Goal: Task Accomplishment & Management: Manage account settings

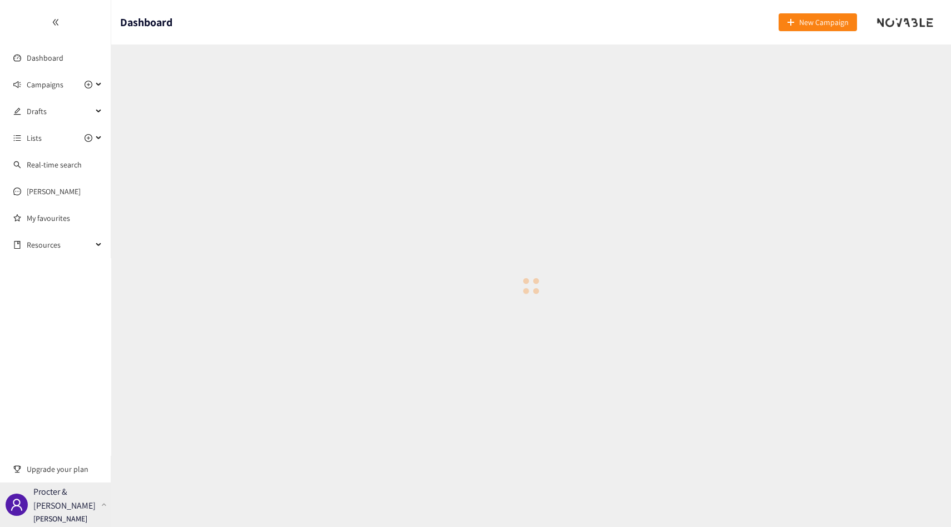
click at [101, 508] on div "Procter & [PERSON_NAME] [PERSON_NAME]" at bounding box center [55, 504] width 111 height 44
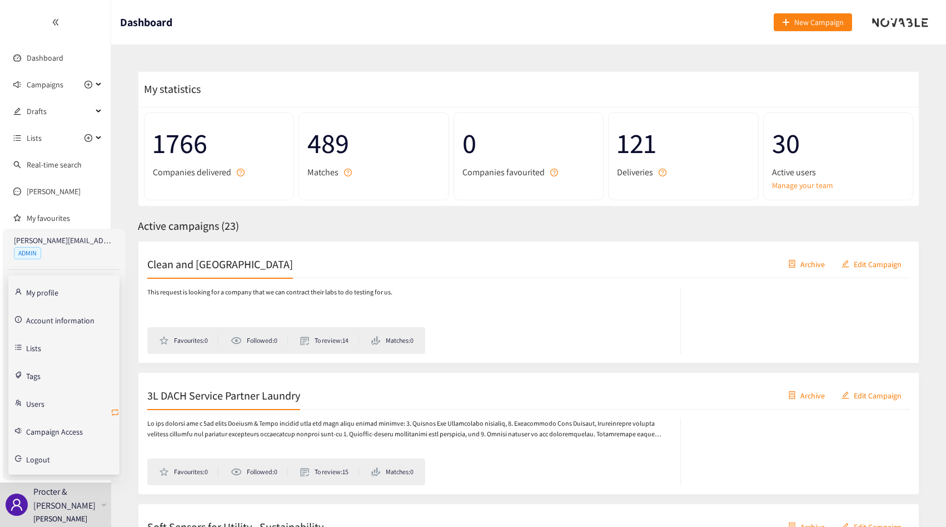
click at [118, 409] on icon "retweet" at bounding box center [115, 412] width 7 height 7
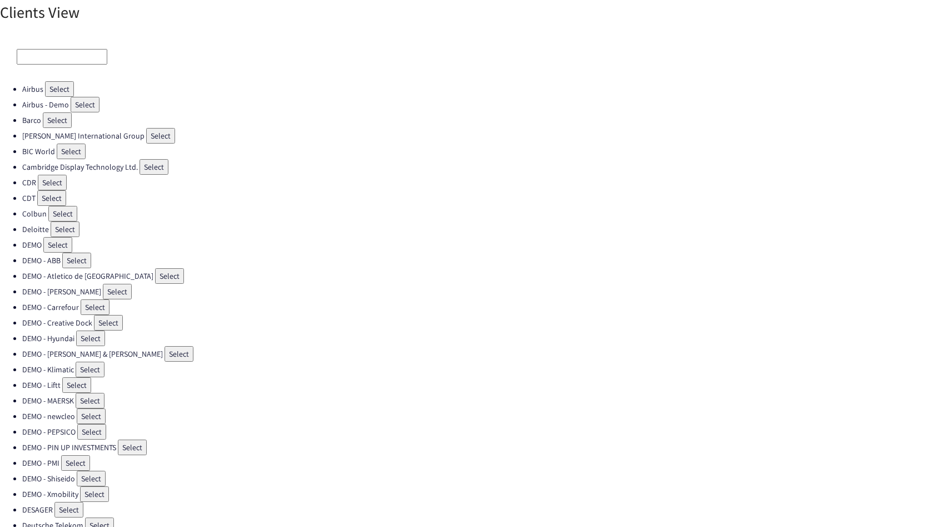
click at [72, 57] on input at bounding box center [62, 57] width 91 height 16
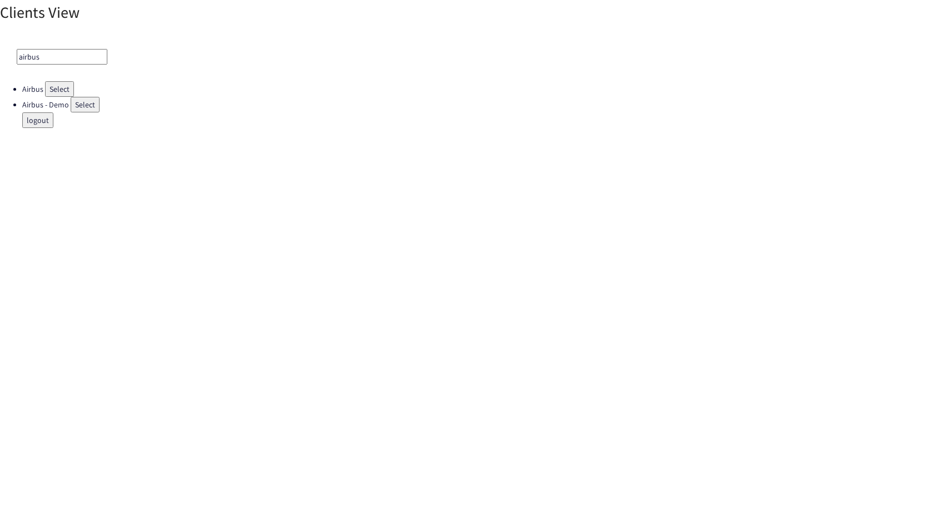
type input "airbus"
click at [54, 90] on button "Select" at bounding box center [59, 89] width 29 height 16
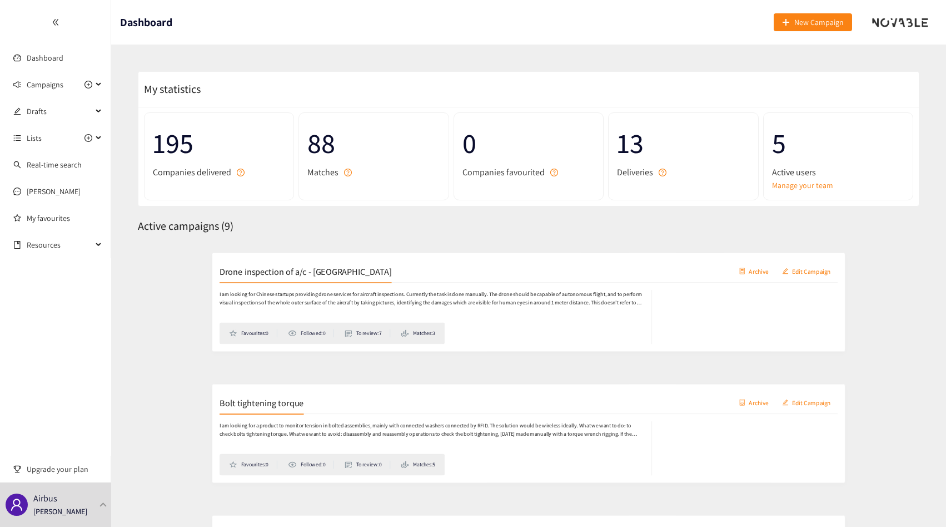
click at [819, 178] on div "Active users" at bounding box center [838, 172] width 132 height 14
click at [808, 185] on link "Manage your team" at bounding box center [838, 185] width 132 height 12
